Goal: Task Accomplishment & Management: Complete application form

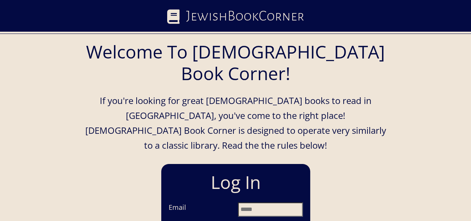
click at [253, 202] on input "Email" at bounding box center [270, 209] width 65 height 14
type input "**********"
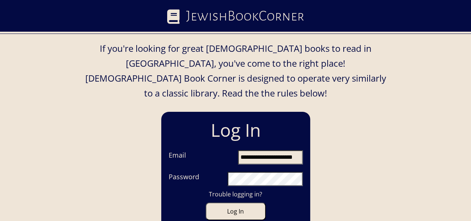
scroll to position [47, 0]
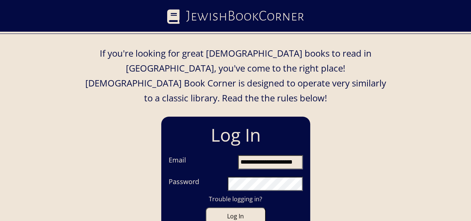
click at [205, 207] on button "Log In" at bounding box center [235, 216] width 60 height 18
